Goal: Task Accomplishment & Management: Use online tool/utility

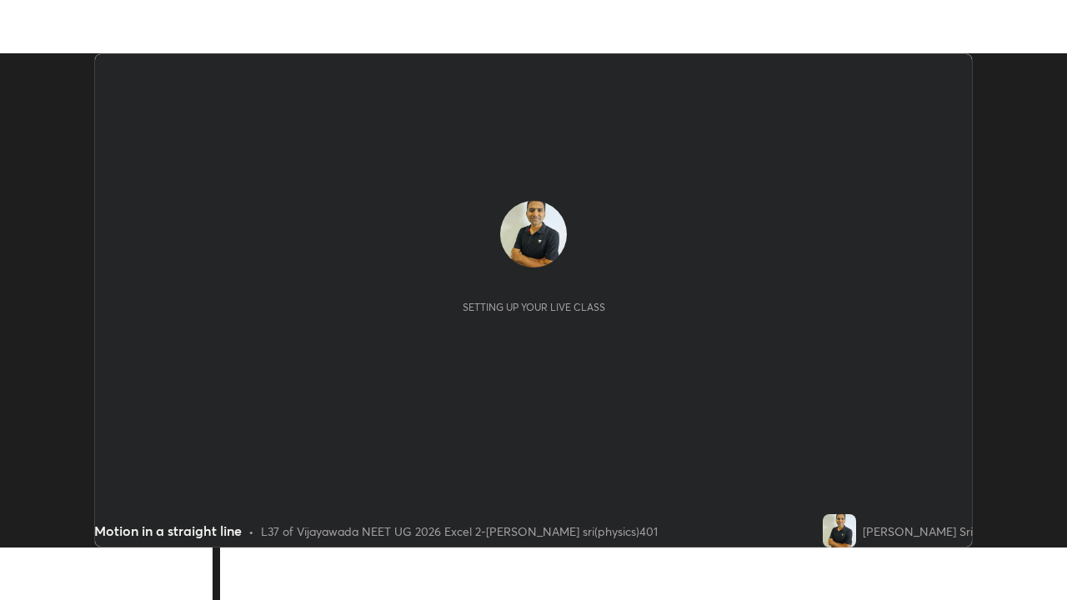
scroll to position [494, 1067]
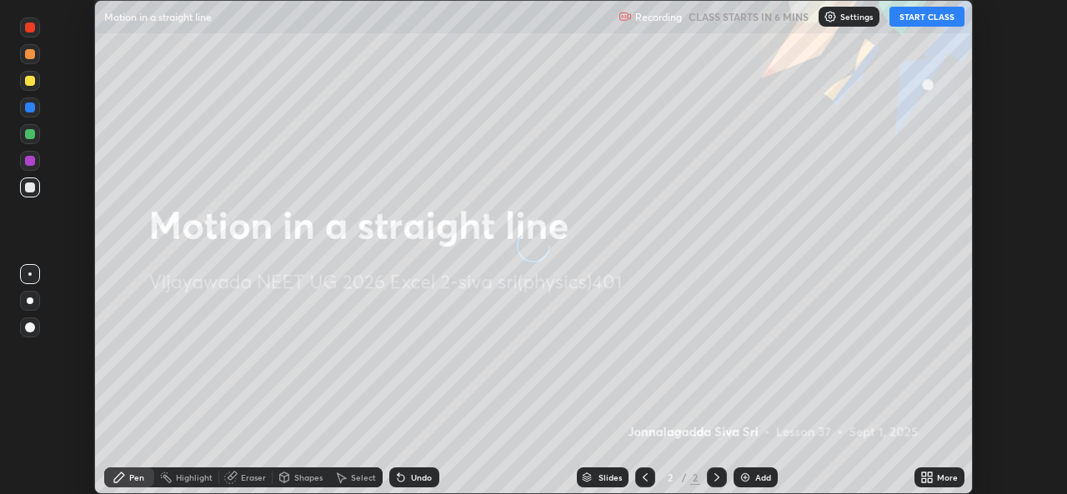
click at [926, 18] on button "START CLASS" at bounding box center [927, 17] width 75 height 20
click at [924, 474] on icon at bounding box center [924, 475] width 4 height 4
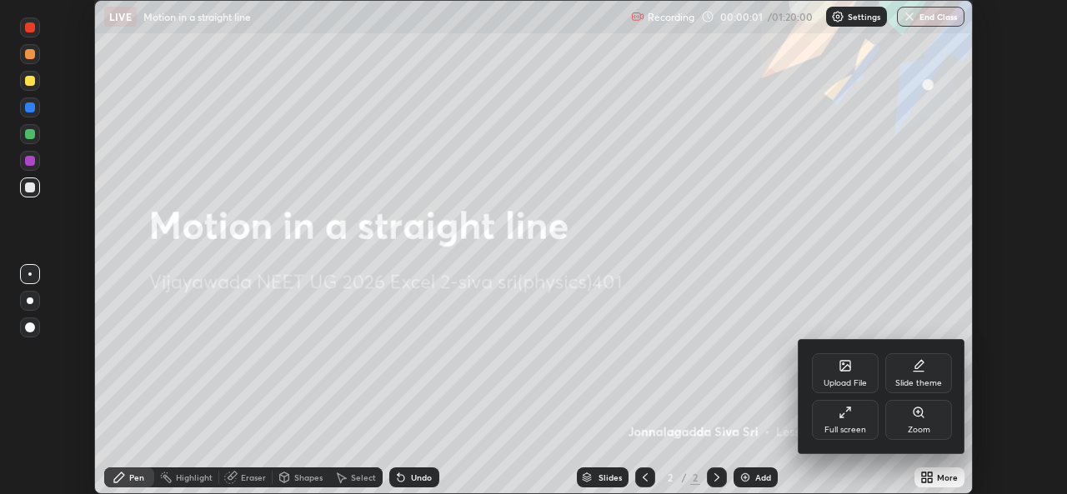
click at [856, 428] on div "Full screen" at bounding box center [846, 430] width 42 height 8
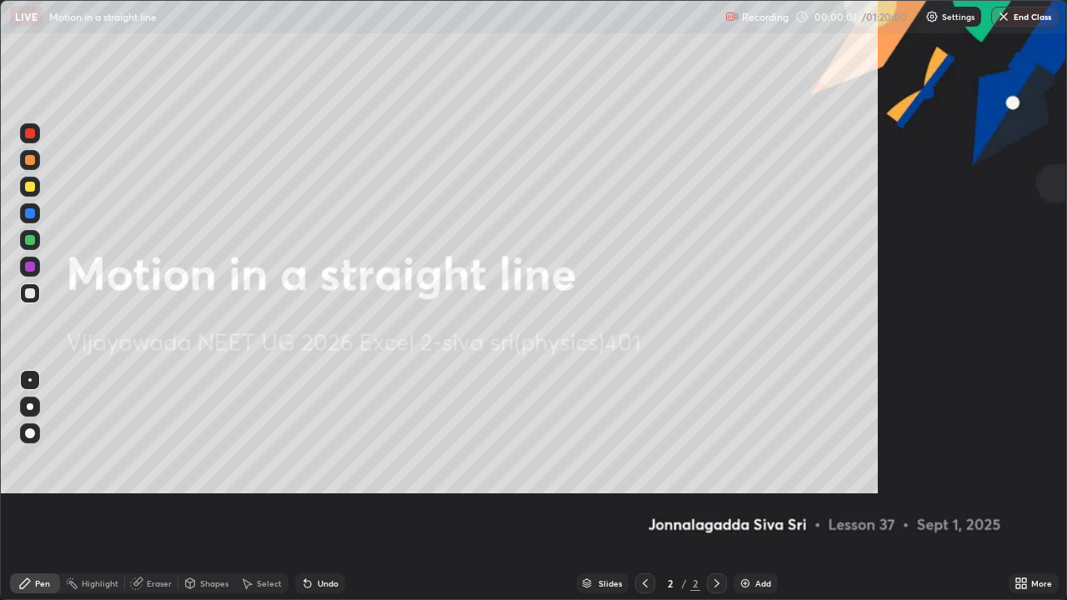
scroll to position [600, 1067]
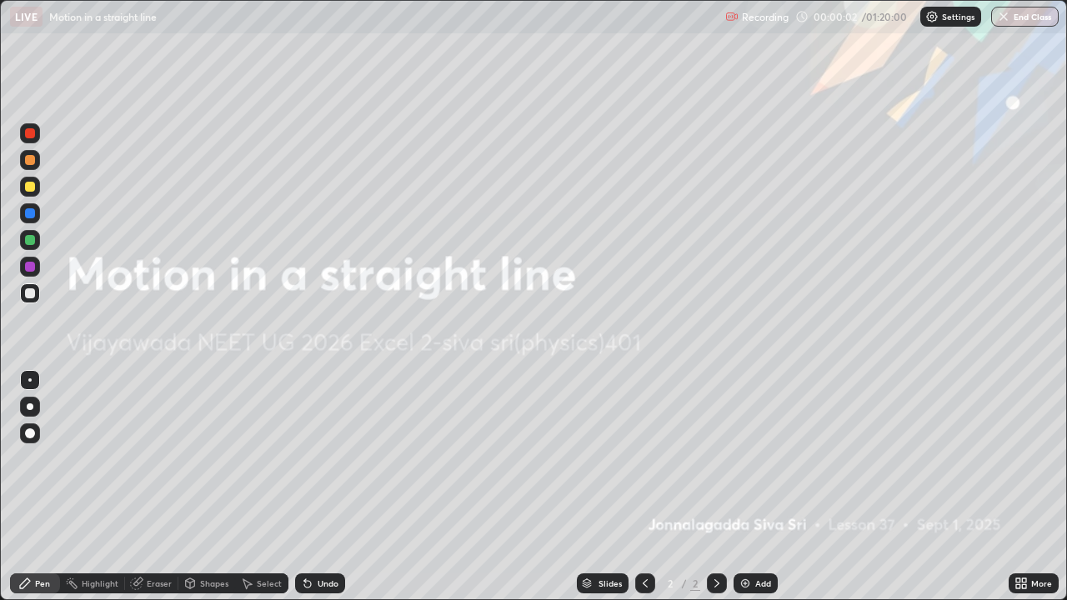
click at [752, 494] on div "Add" at bounding box center [756, 584] width 44 height 20
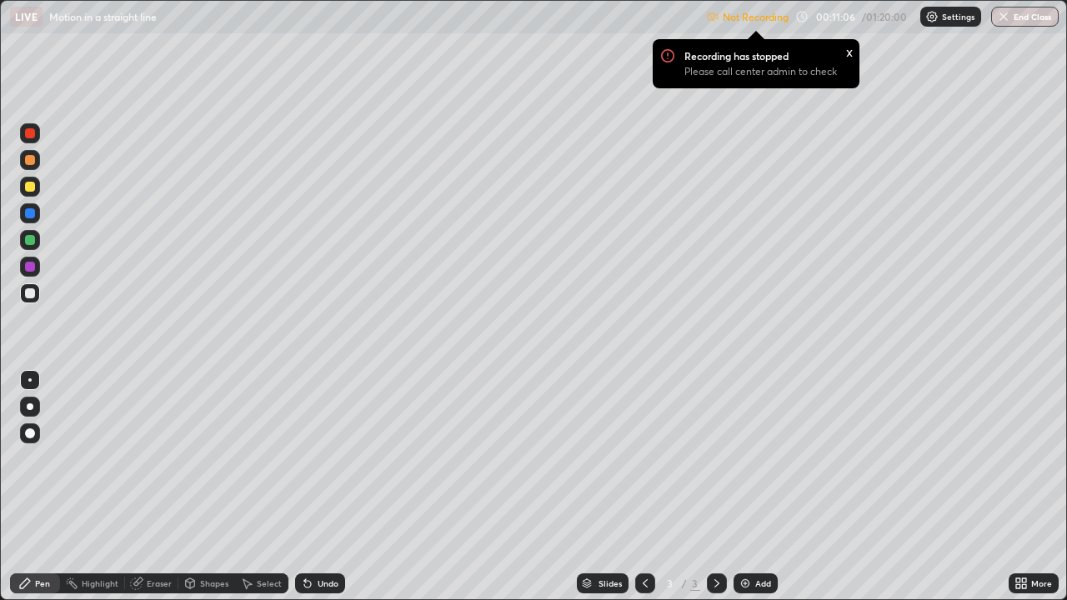
click at [927, 17] on img at bounding box center [932, 16] width 13 height 13
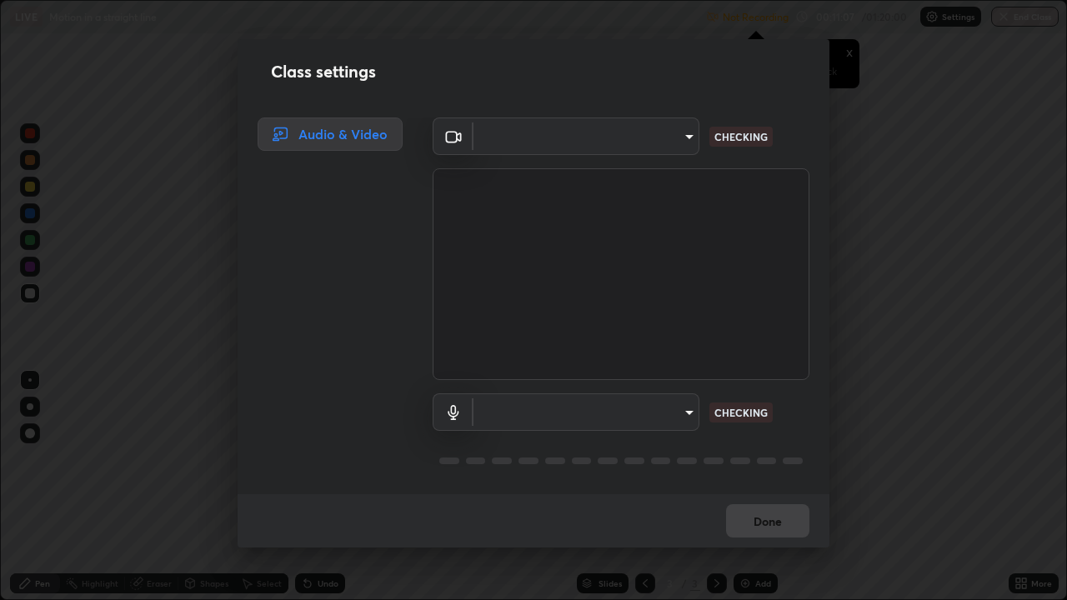
type input "3a992d1da3209f10b5da796cf46cb8db787427b461a3fd2b7253857f6e40e0ec"
type input "communications"
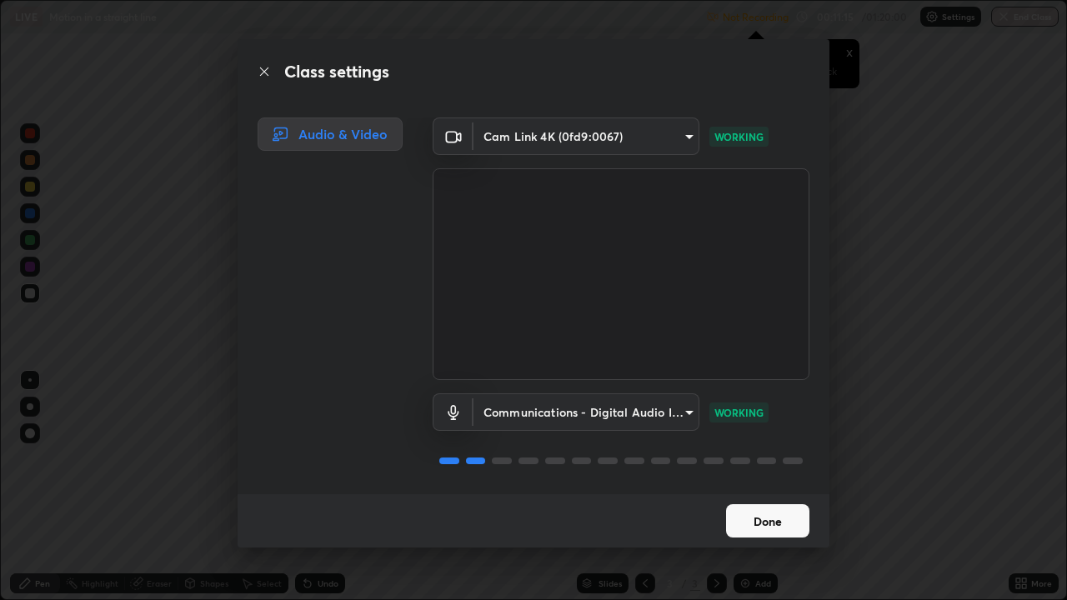
click at [747, 494] on button "Done" at bounding box center [767, 520] width 83 height 33
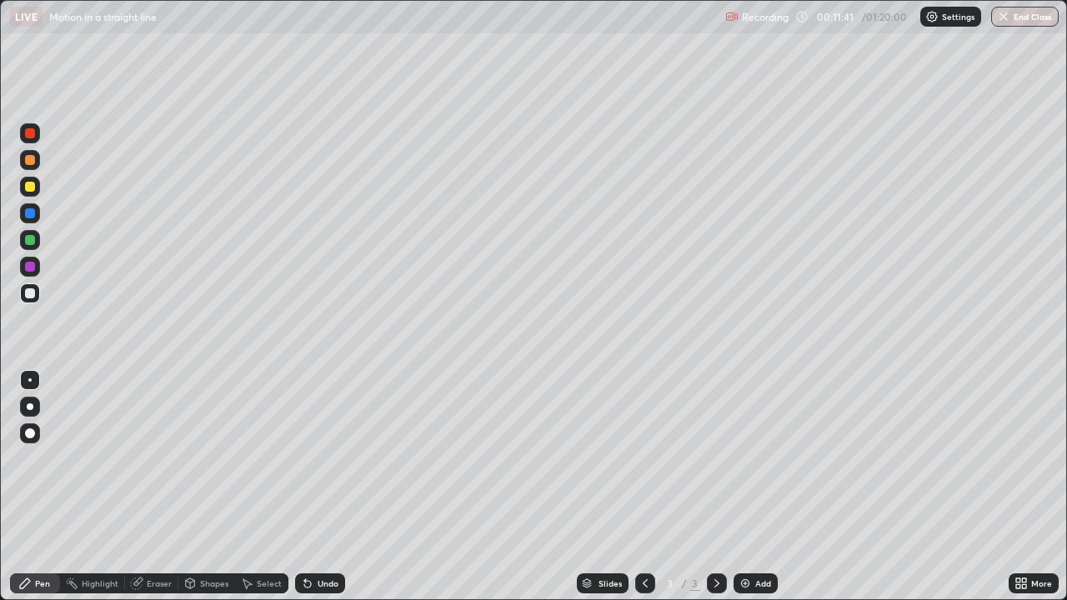
click at [138, 494] on div "Eraser" at bounding box center [151, 584] width 53 height 20
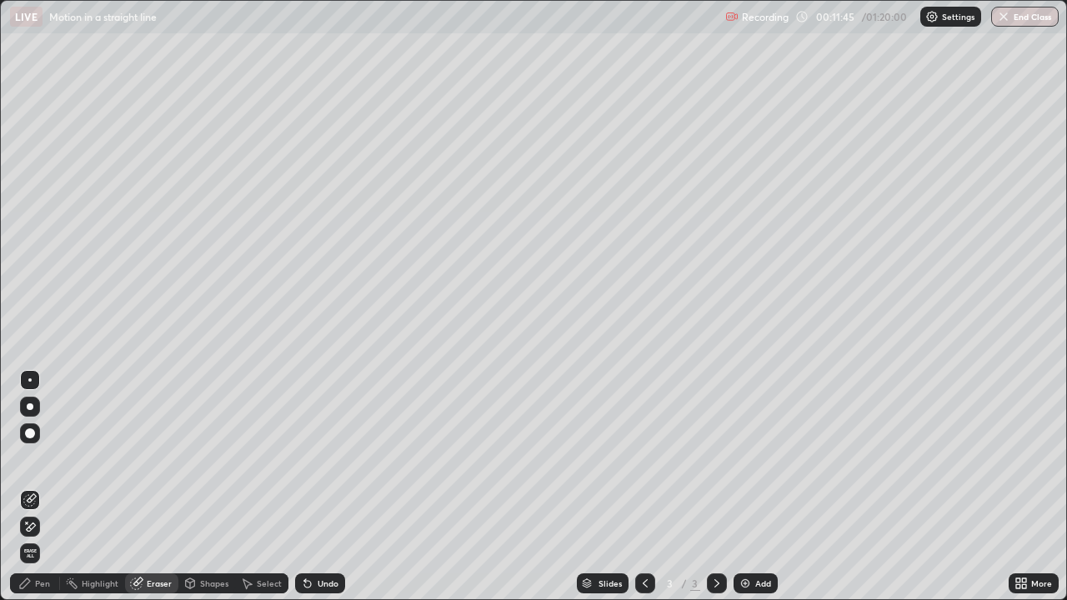
click at [42, 494] on div "Pen" at bounding box center [42, 584] width 15 height 8
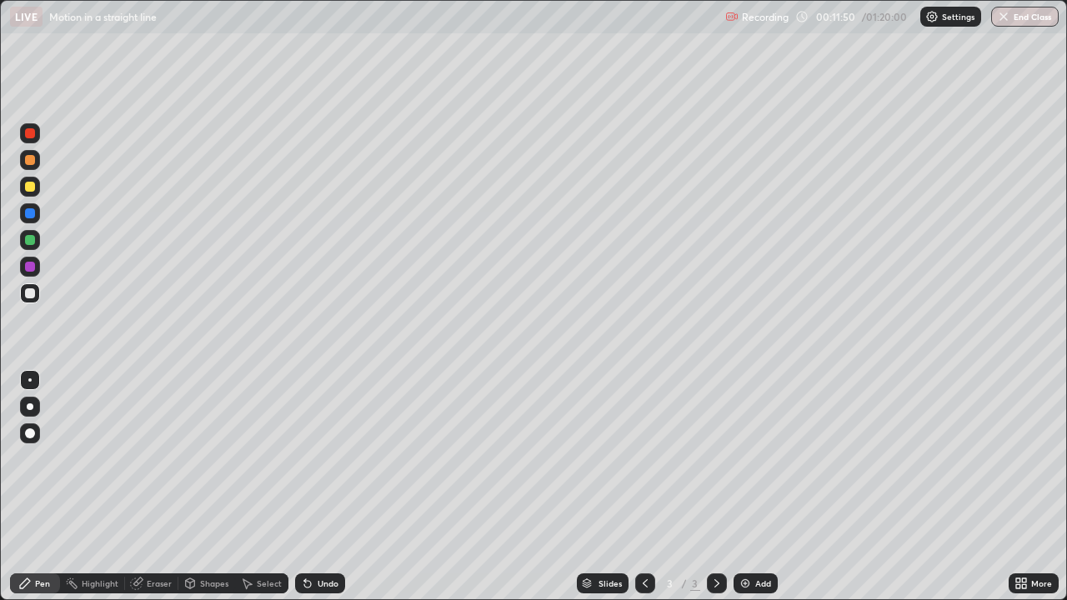
click at [143, 494] on div "Eraser" at bounding box center [151, 584] width 53 height 20
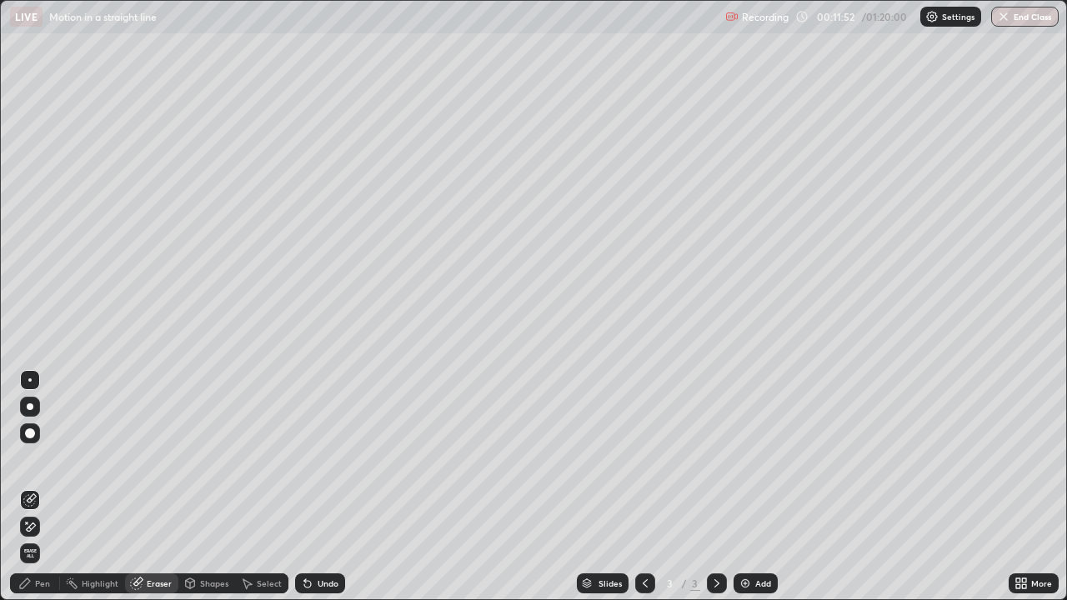
click at [43, 494] on div "Pen" at bounding box center [35, 584] width 50 height 20
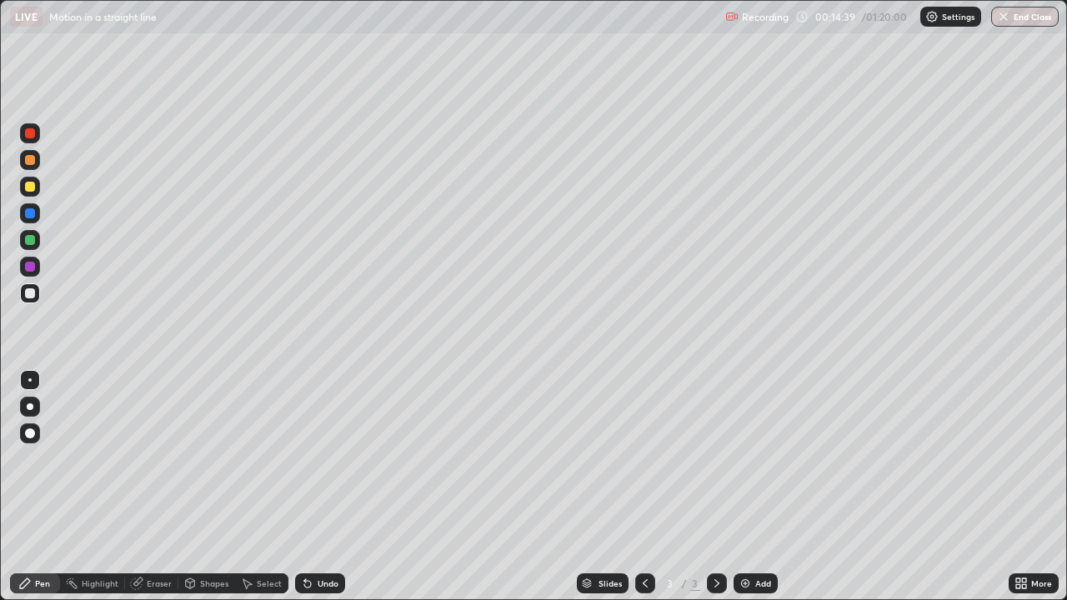
click at [146, 494] on div "Eraser" at bounding box center [151, 584] width 53 height 20
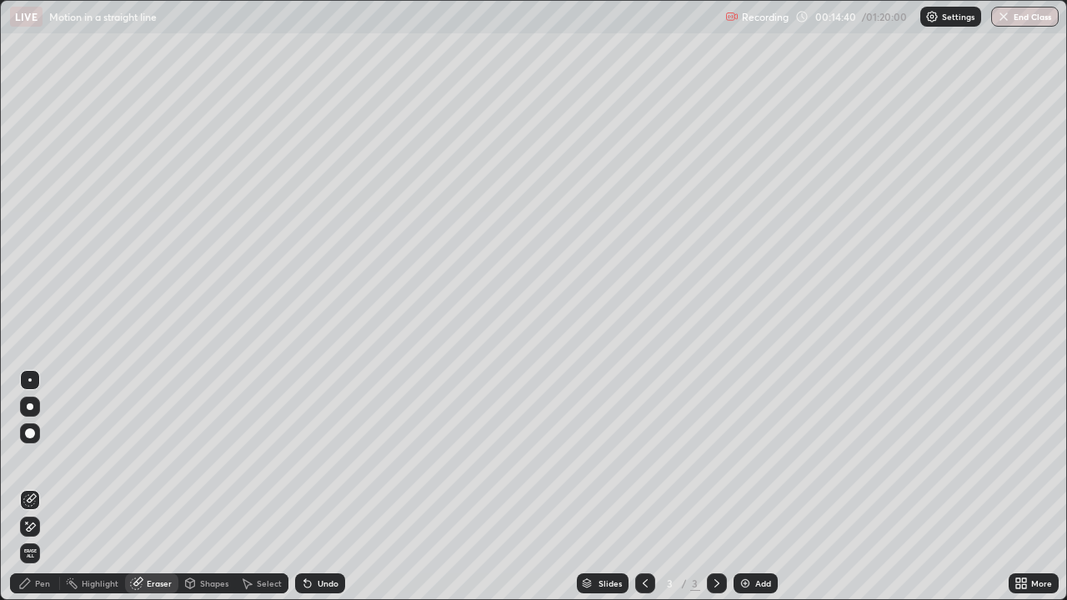
click at [141, 494] on icon at bounding box center [136, 583] width 13 height 13
click at [33, 494] on span "Erase all" at bounding box center [30, 554] width 18 height 10
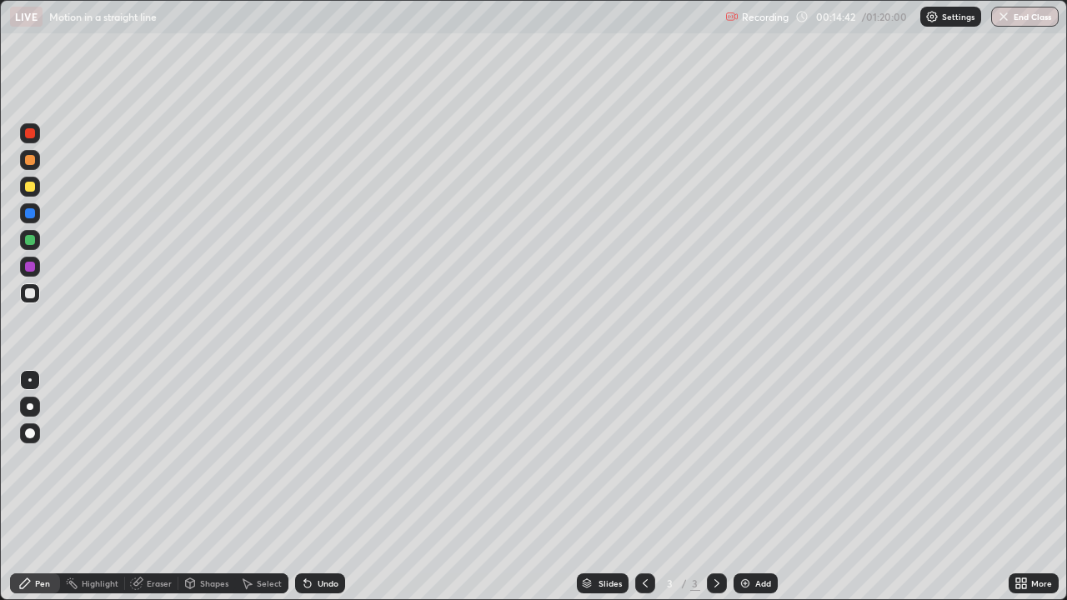
click at [42, 494] on div "Pen" at bounding box center [42, 584] width 15 height 8
click at [32, 188] on div at bounding box center [30, 187] width 10 height 10
click at [32, 292] on div at bounding box center [30, 294] width 10 height 10
click at [745, 494] on img at bounding box center [745, 583] width 13 height 13
click at [33, 185] on div at bounding box center [30, 187] width 10 height 10
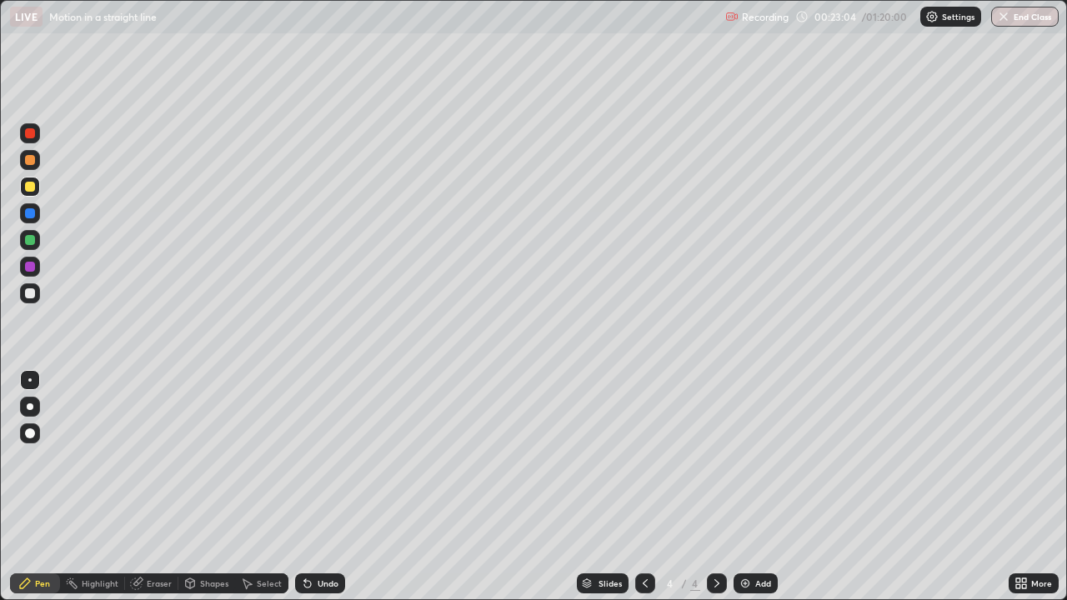
click at [34, 291] on div at bounding box center [30, 294] width 10 height 10
click at [147, 494] on div "Eraser" at bounding box center [159, 584] width 25 height 8
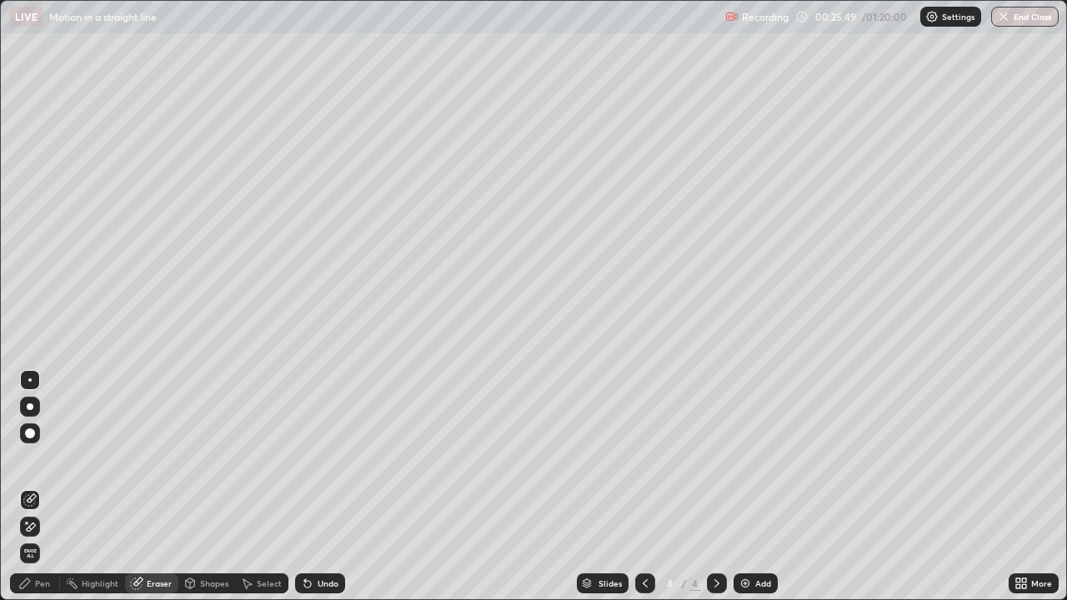
click at [40, 494] on div "Pen" at bounding box center [35, 584] width 50 height 20
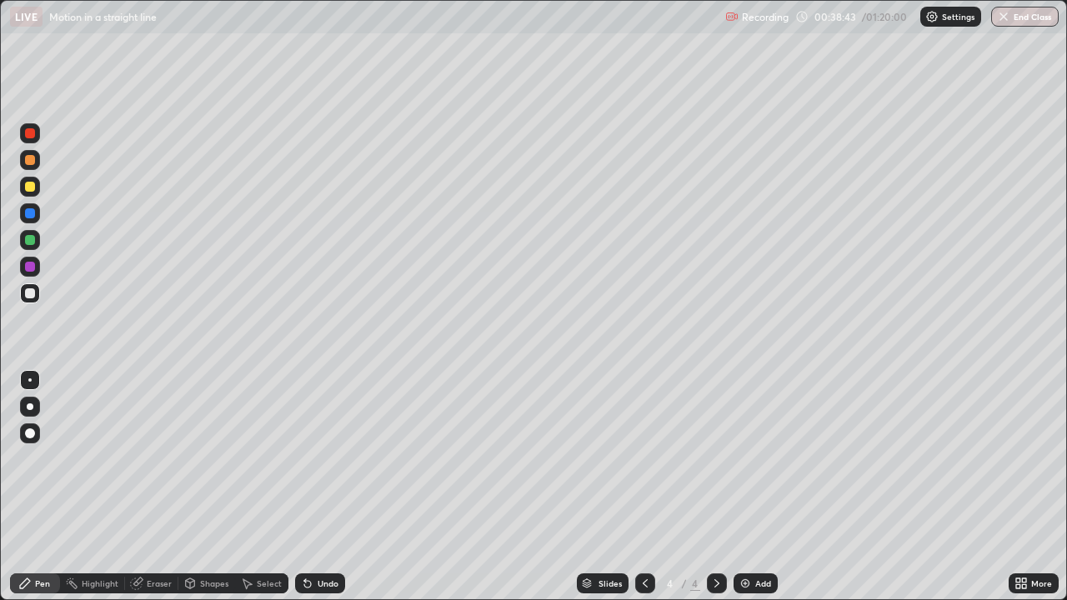
click at [750, 494] on img at bounding box center [745, 583] width 13 height 13
click at [34, 190] on div at bounding box center [30, 187] width 20 height 20
click at [30, 380] on div at bounding box center [29, 380] width 3 height 3
click at [27, 296] on div at bounding box center [30, 294] width 10 height 10
click at [38, 188] on div at bounding box center [30, 187] width 20 height 20
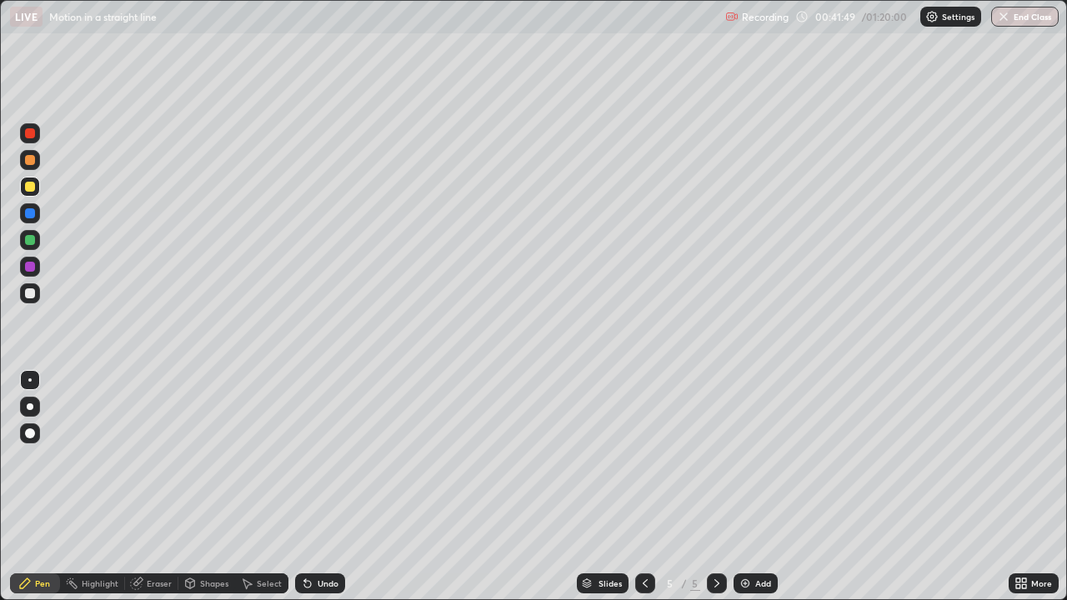
click at [870, 494] on div "Slides 5 / 5 Add" at bounding box center [677, 583] width 664 height 33
click at [758, 494] on div "Add" at bounding box center [763, 584] width 16 height 8
click at [744, 494] on img at bounding box center [745, 583] width 13 height 13
click at [31, 297] on div at bounding box center [30, 294] width 10 height 10
click at [757, 494] on div "Add" at bounding box center [756, 584] width 44 height 20
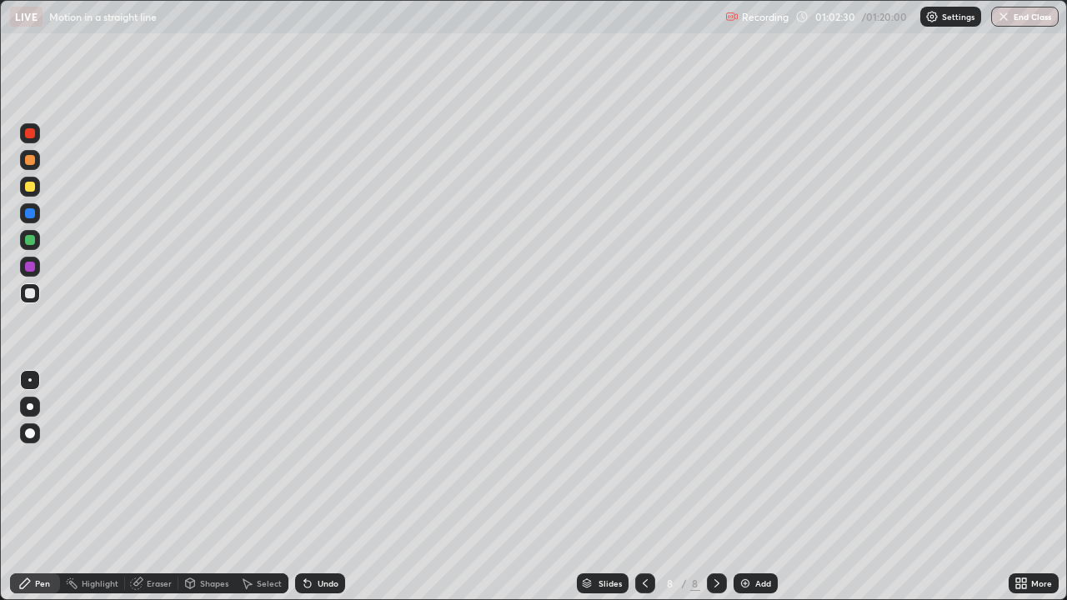
click at [747, 494] on img at bounding box center [745, 583] width 13 height 13
click at [32, 186] on div at bounding box center [30, 187] width 10 height 10
click at [31, 294] on div at bounding box center [30, 294] width 10 height 10
click at [28, 238] on div at bounding box center [30, 240] width 10 height 10
click at [28, 406] on div at bounding box center [30, 407] width 7 height 7
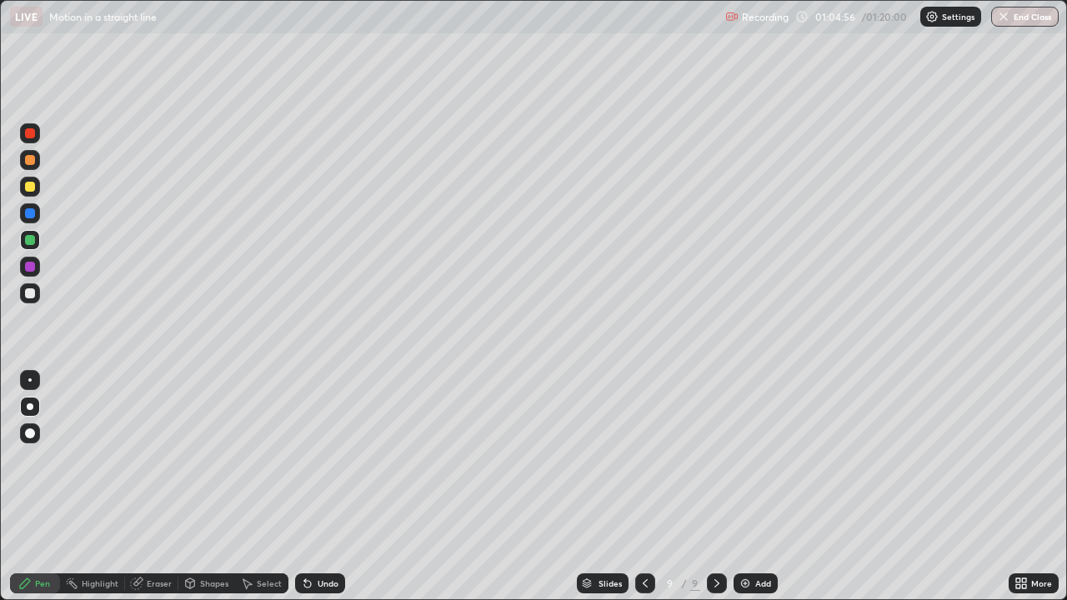
click at [30, 380] on div at bounding box center [29, 380] width 3 height 3
click at [750, 494] on img at bounding box center [745, 583] width 13 height 13
click at [30, 294] on div at bounding box center [30, 294] width 10 height 10
click at [147, 494] on div "Eraser" at bounding box center [159, 584] width 25 height 8
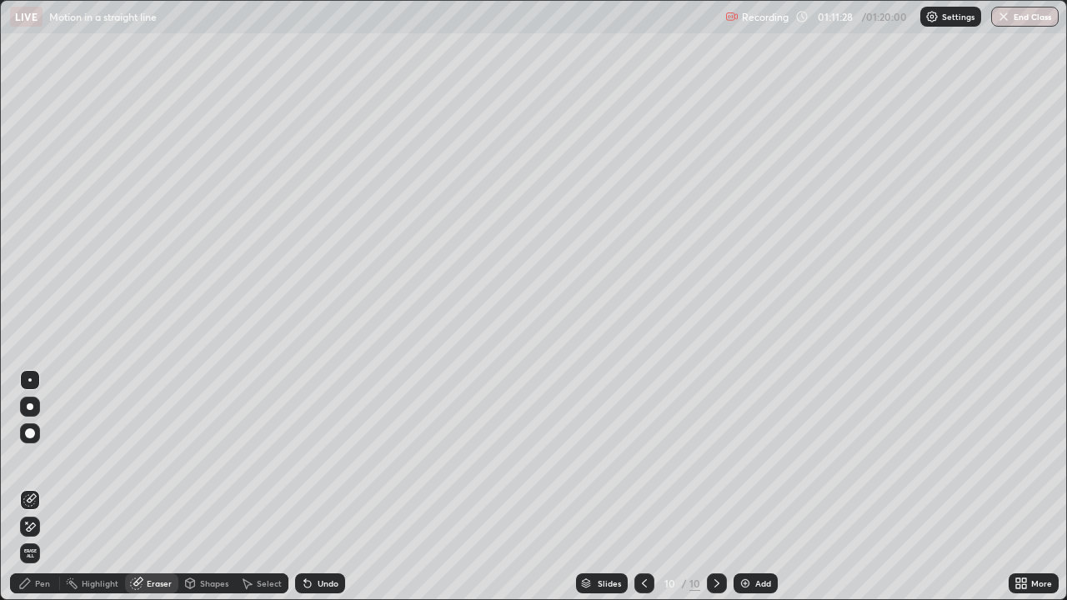
click at [41, 494] on div "Pen" at bounding box center [42, 584] width 15 height 8
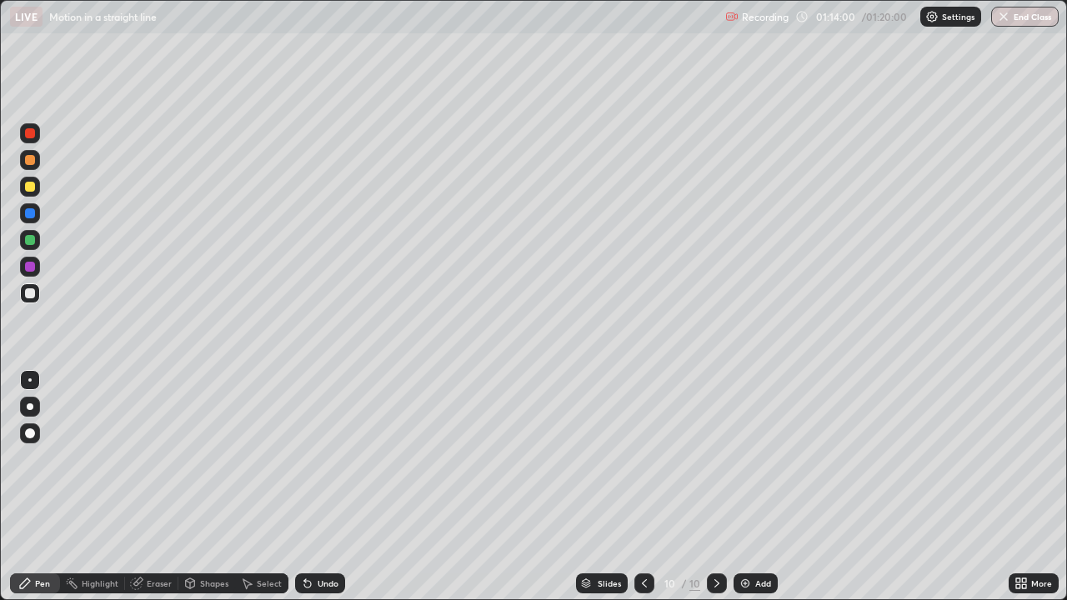
click at [751, 494] on div "Add" at bounding box center [756, 584] width 44 height 20
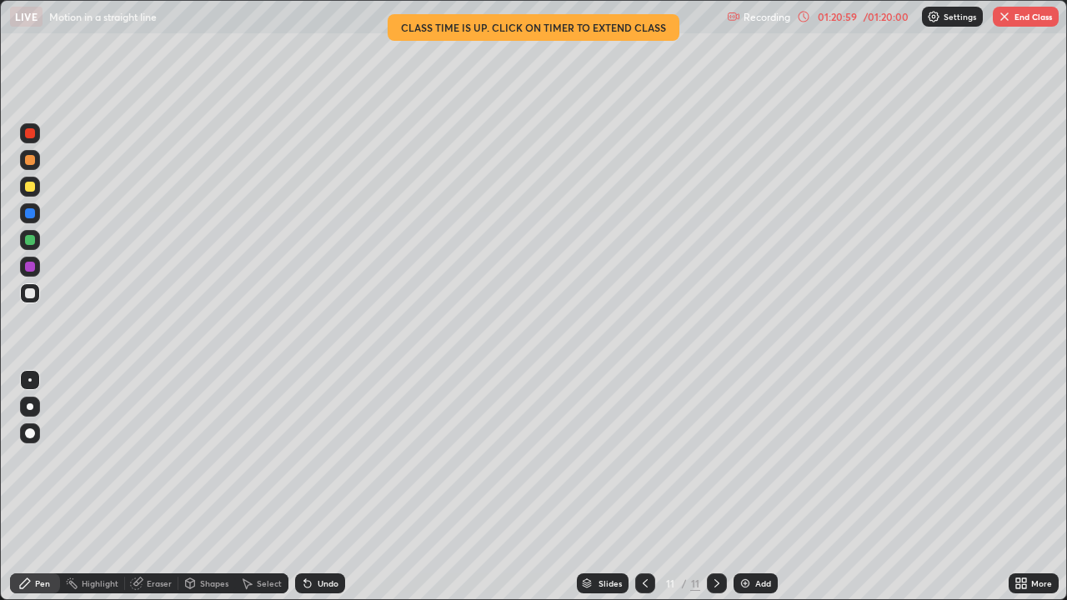
click at [804, 16] on icon at bounding box center [803, 16] width 13 height 13
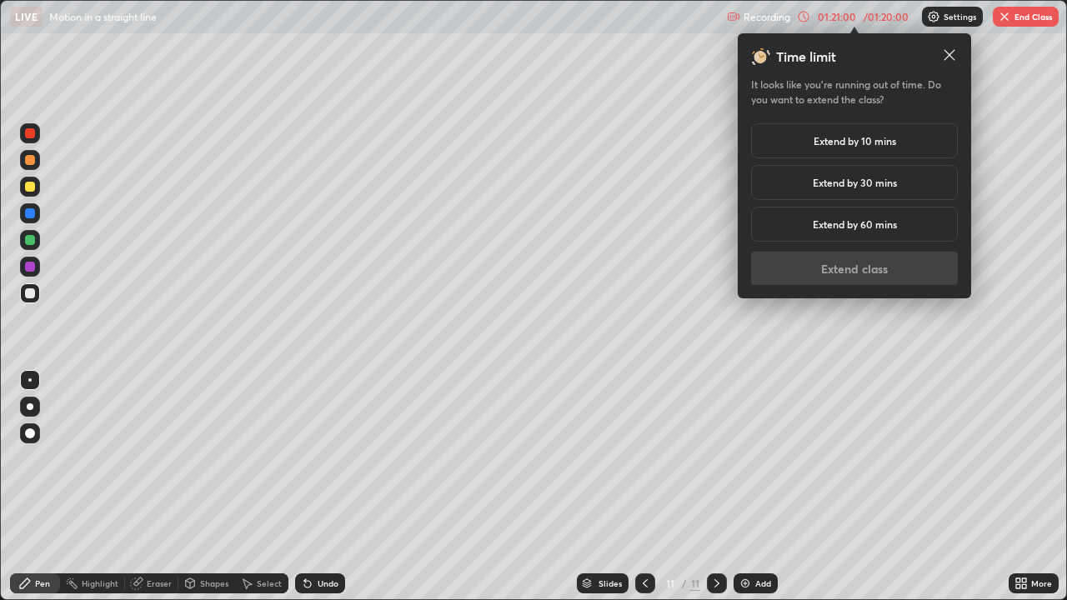
click at [858, 143] on h5 "Extend by 10 mins" at bounding box center [855, 140] width 83 height 15
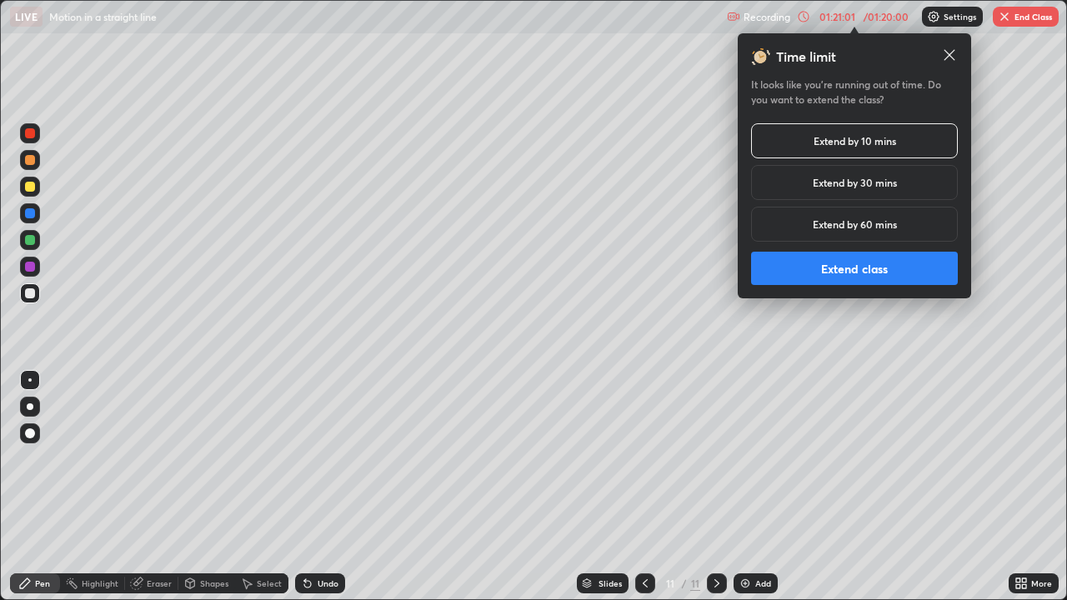
click at [817, 274] on button "Extend class" at bounding box center [854, 268] width 207 height 33
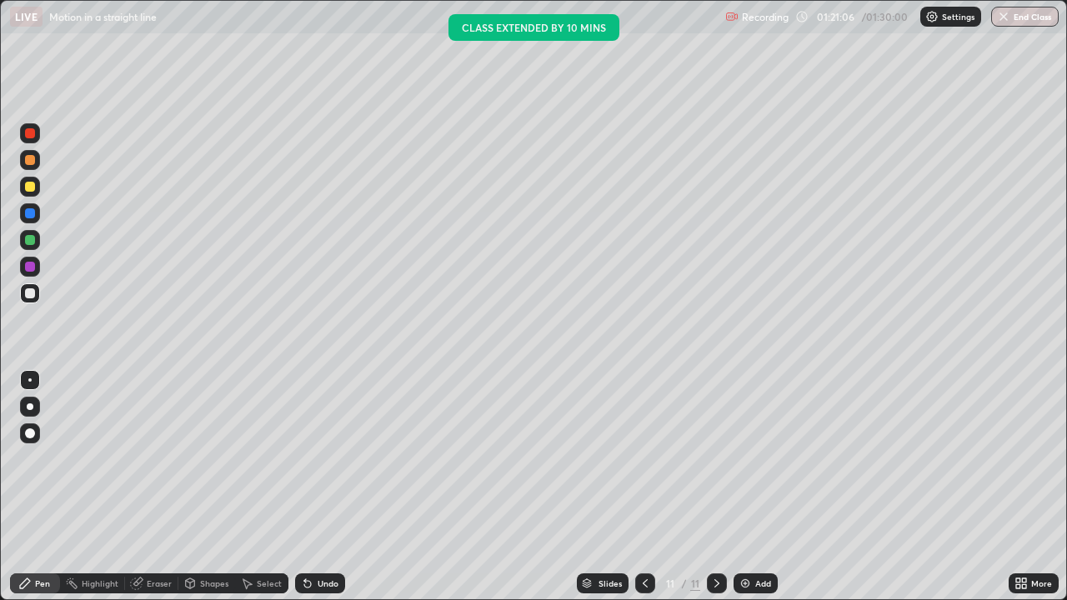
click at [756, 494] on div "Add" at bounding box center [763, 584] width 16 height 8
click at [33, 188] on div at bounding box center [30, 187] width 10 height 10
click at [33, 294] on div at bounding box center [30, 294] width 10 height 10
click at [32, 239] on div at bounding box center [30, 240] width 10 height 10
click at [30, 407] on div at bounding box center [30, 407] width 7 height 7
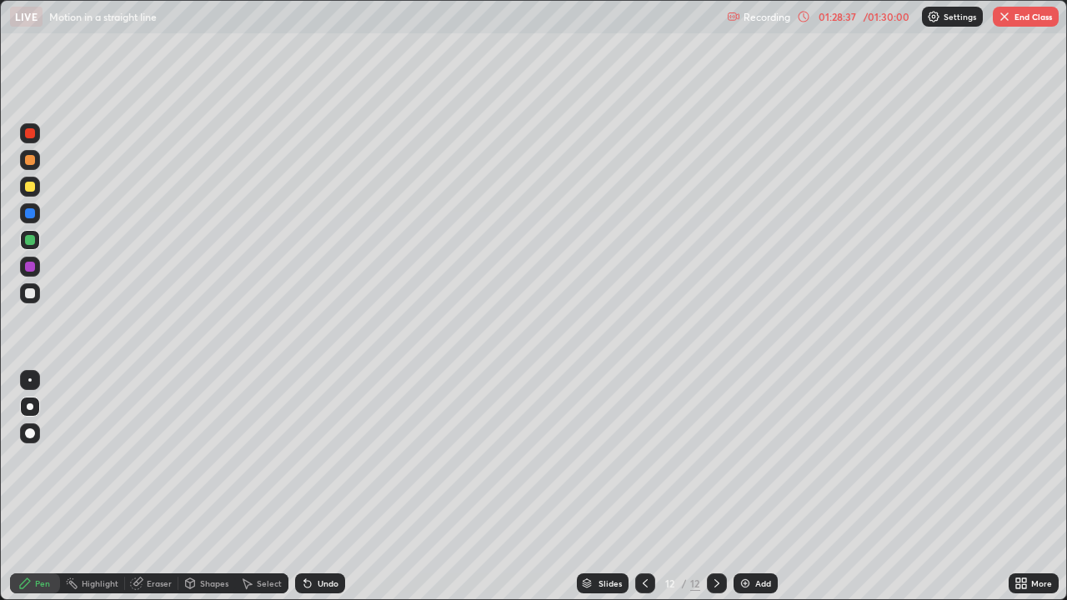
click at [1043, 18] on button "End Class" at bounding box center [1026, 17] width 66 height 20
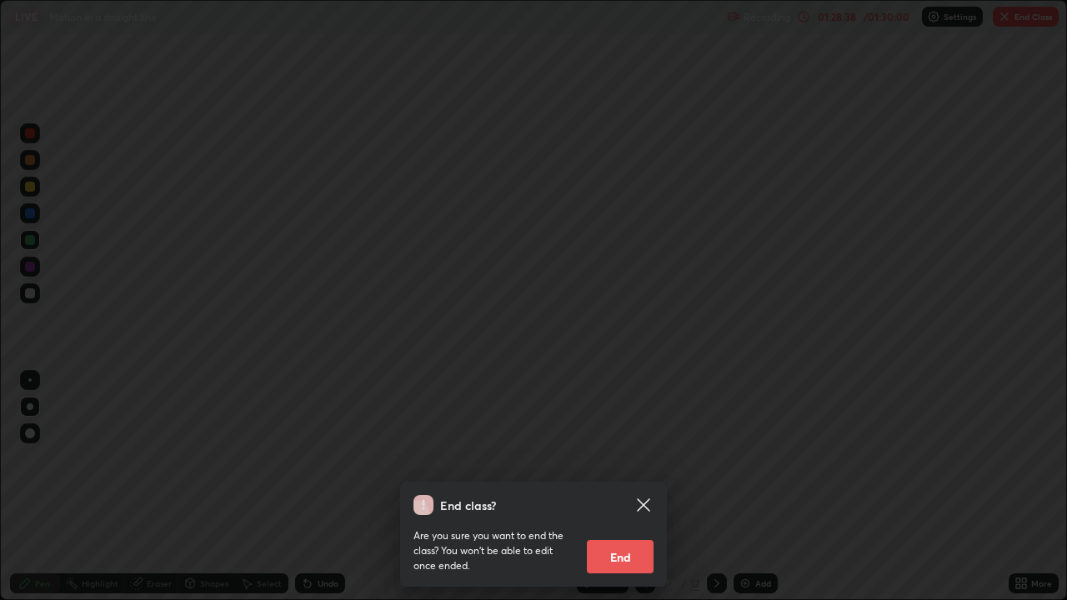
click at [631, 494] on button "End" at bounding box center [620, 556] width 67 height 33
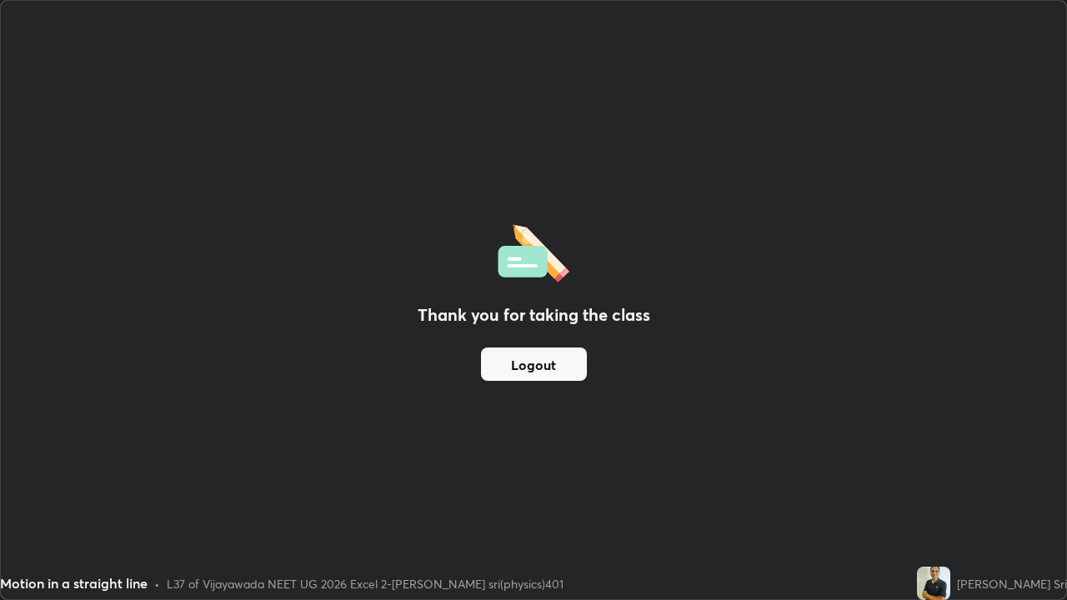
click at [560, 370] on button "Logout" at bounding box center [534, 364] width 106 height 33
click at [560, 367] on button "Logout" at bounding box center [534, 364] width 106 height 33
